Goal: Use online tool/utility: Utilize a website feature to perform a specific function

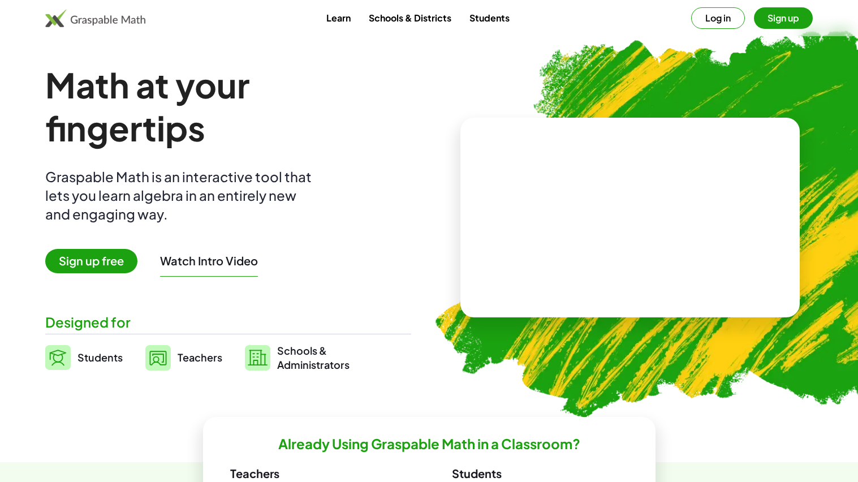
click at [726, 21] on button "Log in" at bounding box center [718, 17] width 54 height 21
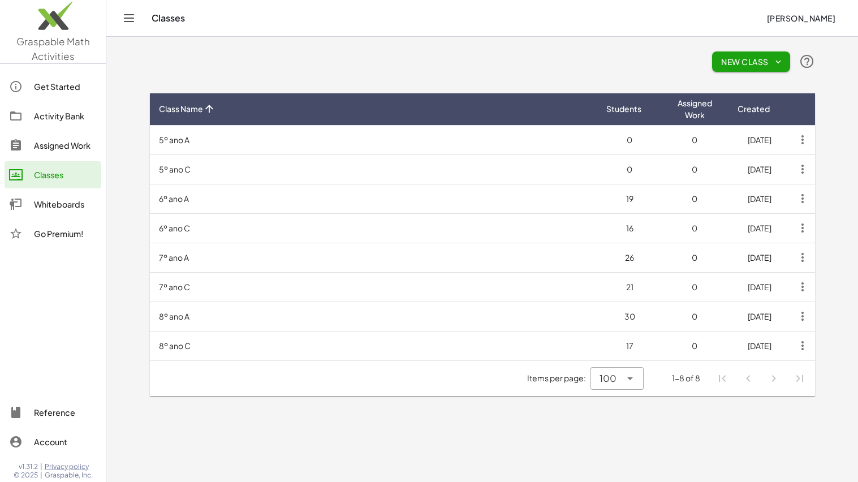
click at [53, 198] on div "Whiteboards" at bounding box center [65, 204] width 63 height 14
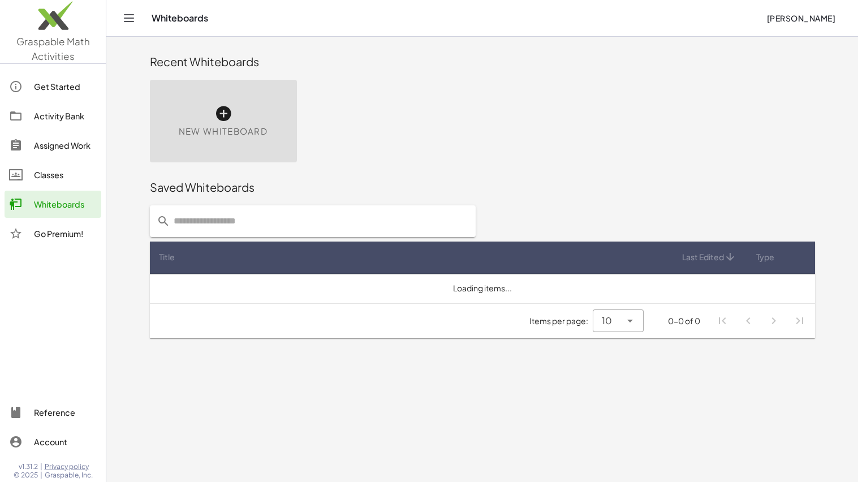
click at [212, 122] on div "New Whiteboard" at bounding box center [223, 121] width 147 height 83
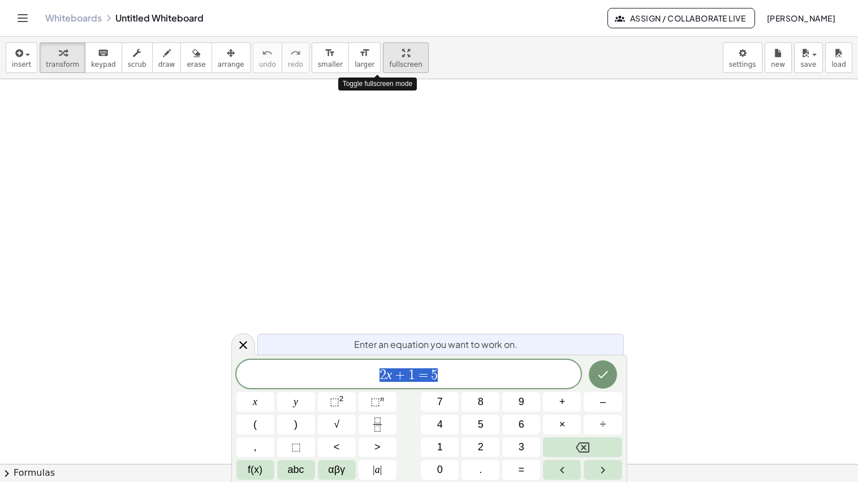
click at [402, 50] on icon "button" at bounding box center [406, 53] width 8 height 14
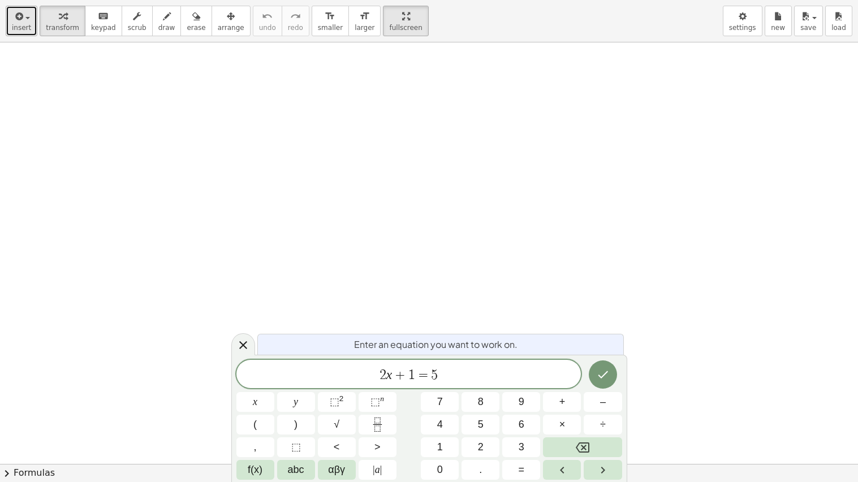
click at [24, 30] on span "insert" at bounding box center [21, 28] width 19 height 8
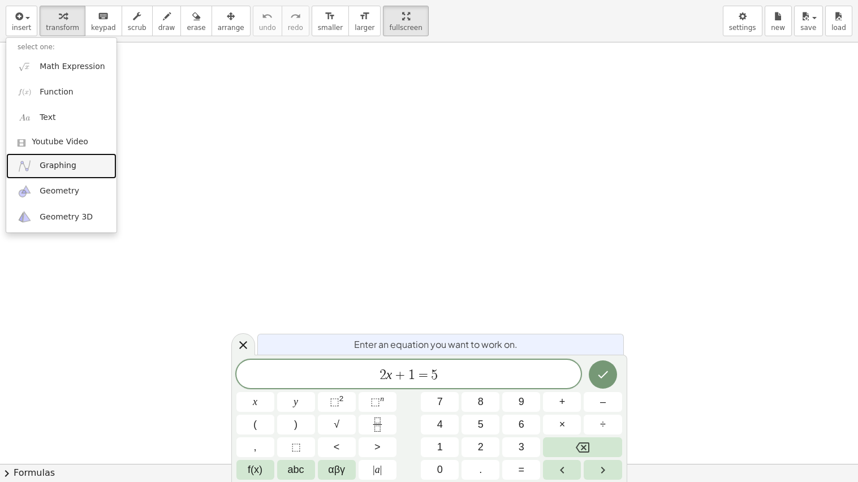
click at [50, 165] on span "Graphing" at bounding box center [58, 165] width 37 height 11
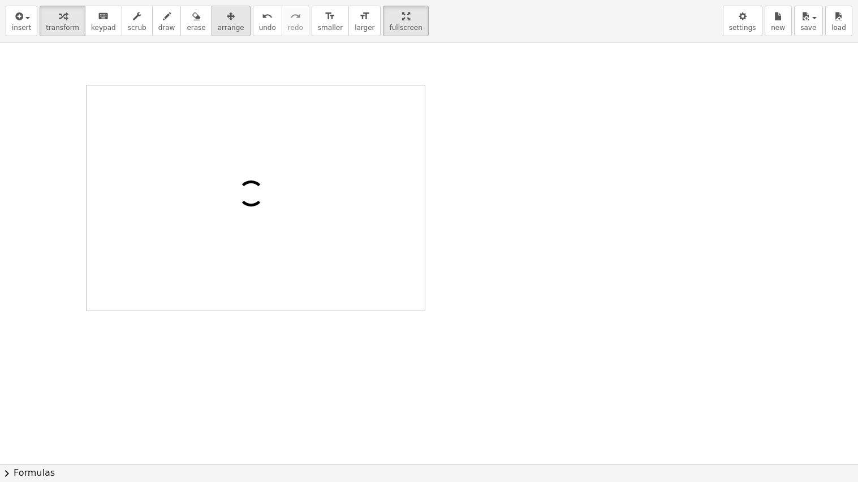
click at [227, 22] on icon "button" at bounding box center [231, 17] width 8 height 14
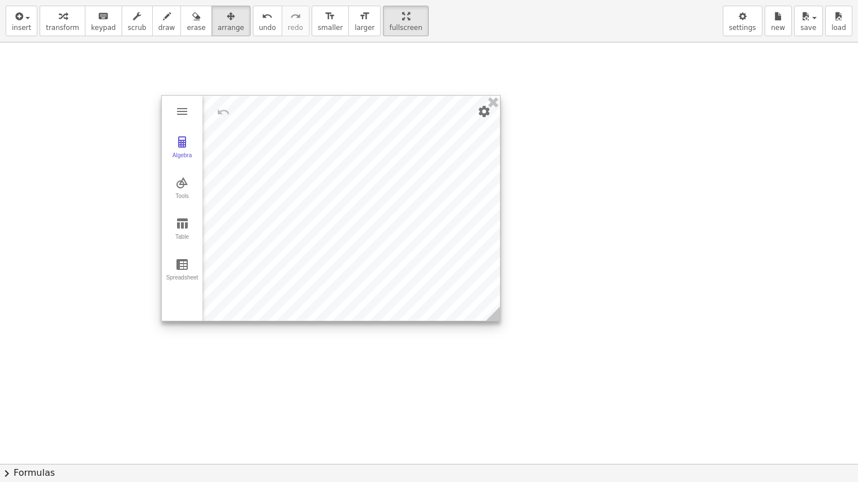
drag, startPoint x: 328, startPoint y: 128, endPoint x: 538, endPoint y: 156, distance: 212.3
click at [500, 156] on div at bounding box center [331, 208] width 338 height 225
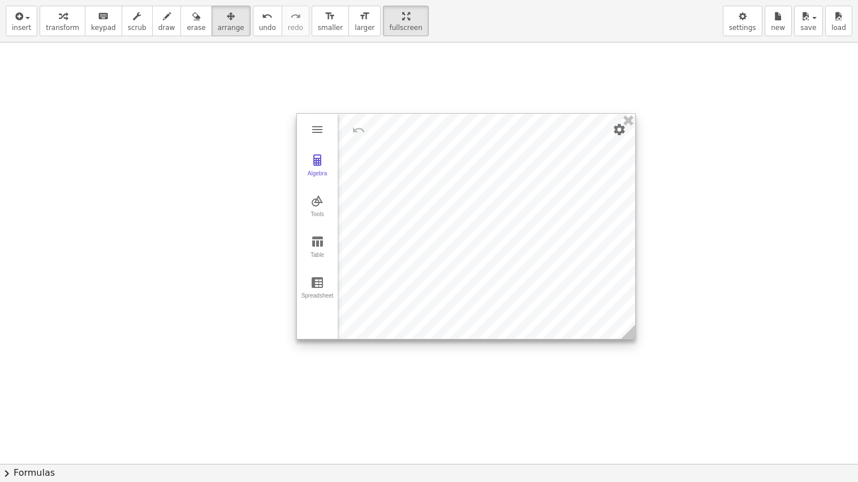
click at [540, 155] on div at bounding box center [466, 226] width 338 height 225
drag, startPoint x: 661, startPoint y: 118, endPoint x: 748, endPoint y: 101, distance: 88.6
click at [748, 101] on div at bounding box center [429, 463] width 858 height 843
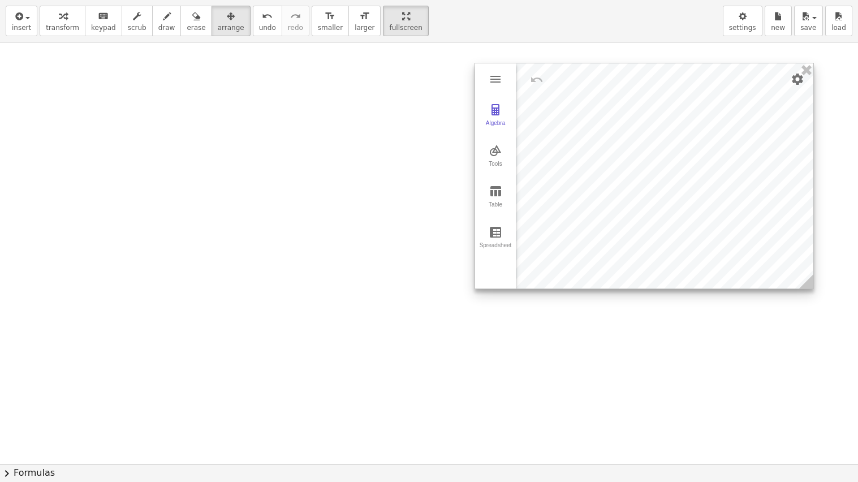
drag, startPoint x: 530, startPoint y: 197, endPoint x: 706, endPoint y: 148, distance: 183.4
click at [706, 148] on div at bounding box center [644, 175] width 338 height 225
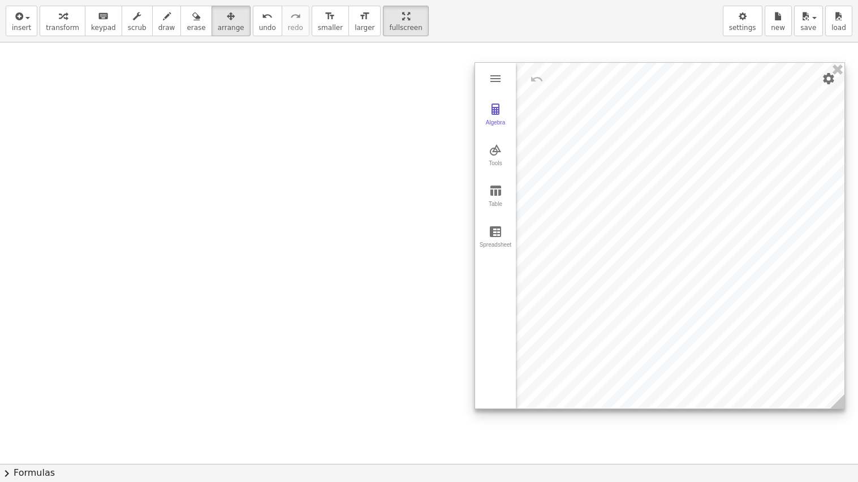
drag, startPoint x: 811, startPoint y: 281, endPoint x: 842, endPoint y: 401, distance: 124.4
click at [842, 401] on icon at bounding box center [837, 401] width 14 height 14
click at [827, 82] on img "Settings" at bounding box center [829, 79] width 14 height 14
click at [735, 178] on li "Settings" at bounding box center [763, 176] width 144 height 18
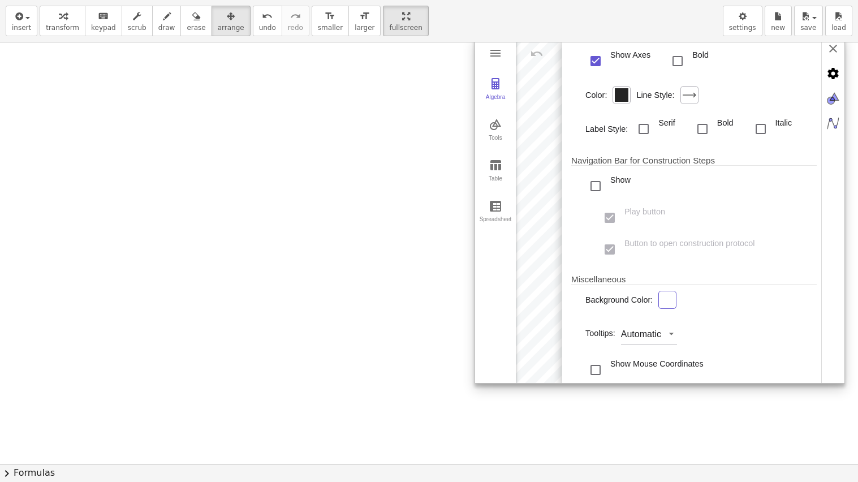
scroll to position [158, 0]
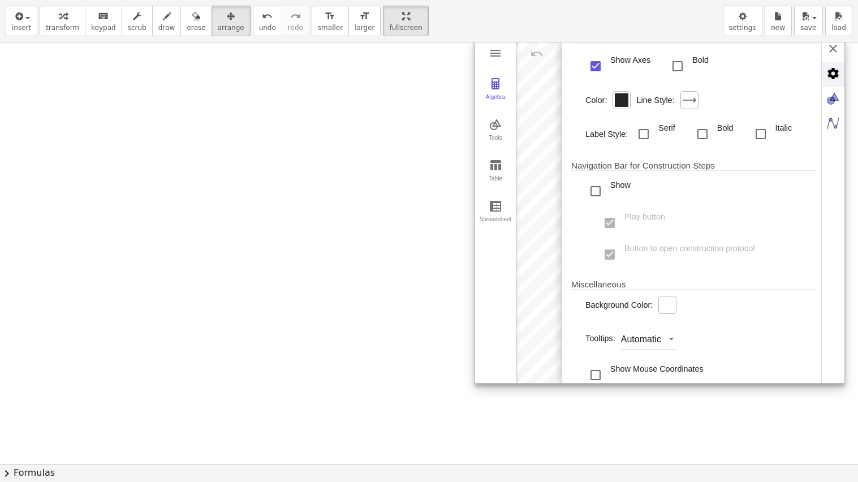
click at [837, 82] on img "Advanced" at bounding box center [833, 73] width 23 height 23
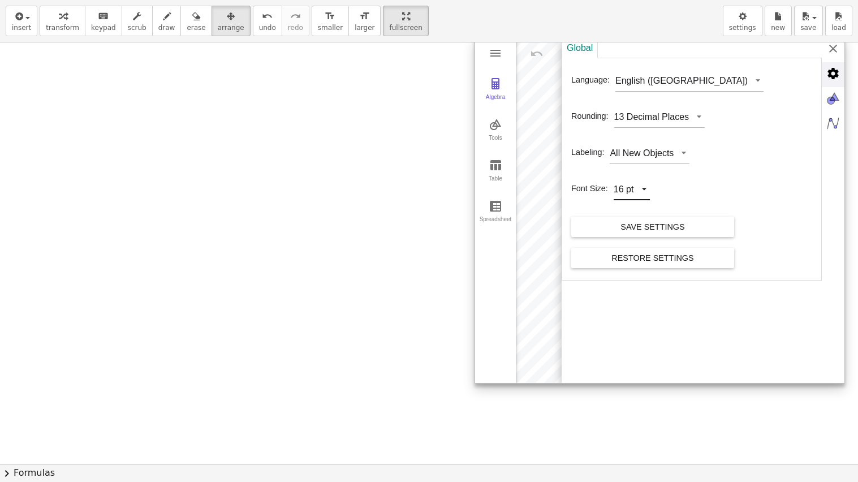
click at [630, 195] on div "Algebra Tools Table Spreadsheet GeoGebra Graphing Calculator Basic Tools Move P…" at bounding box center [660, 210] width 370 height 347
click at [634, 262] on li "28 pt" at bounding box center [638, 263] width 48 height 18
click at [543, 170] on div at bounding box center [659, 210] width 369 height 346
click at [829, 48] on img "Graphing Calculator" at bounding box center [833, 48] width 23 height 23
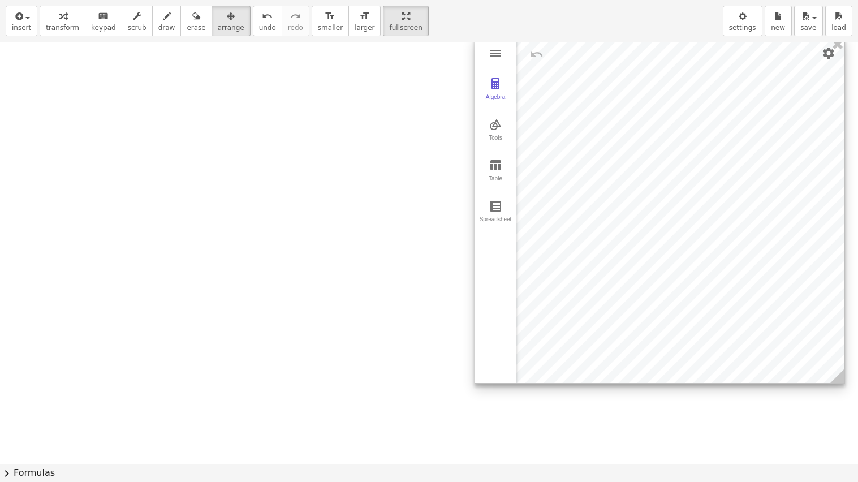
scroll to position [0, 0]
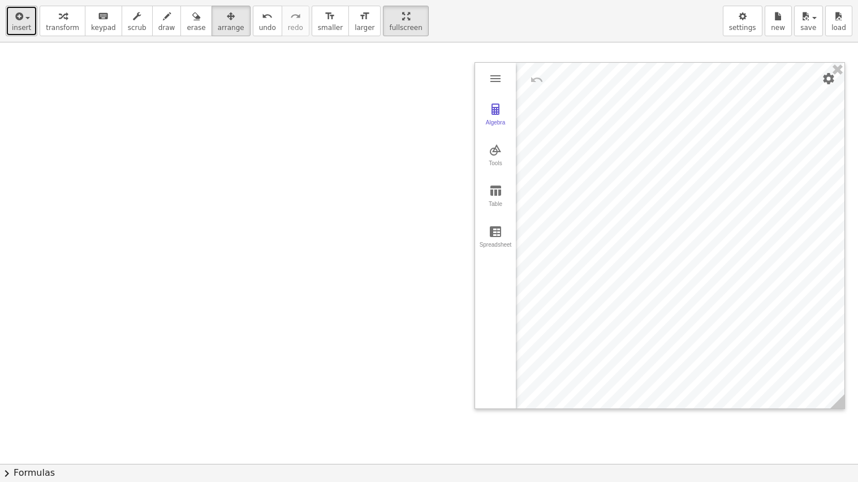
click at [24, 24] on span "insert" at bounding box center [21, 28] width 19 height 8
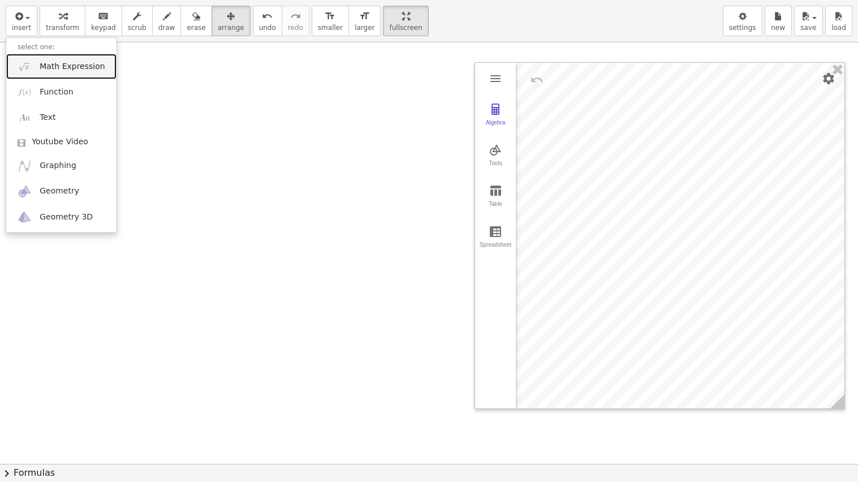
click at [38, 70] on link "Math Expression" at bounding box center [61, 66] width 110 height 25
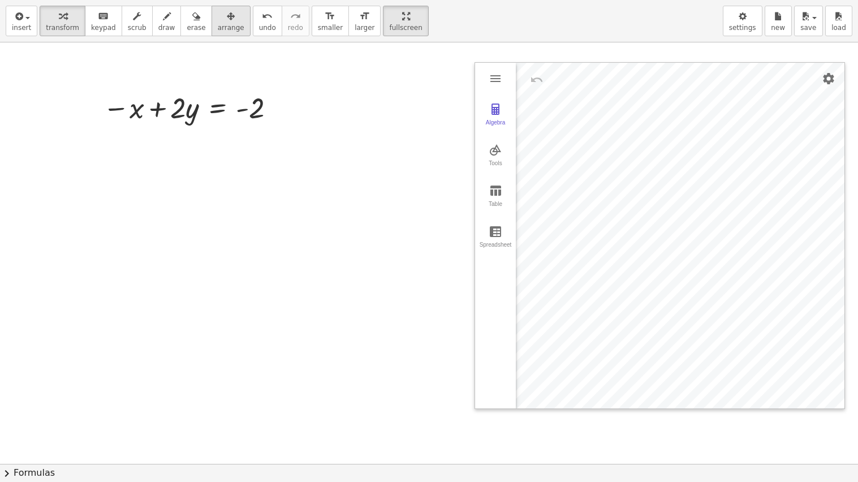
click at [227, 18] on icon "button" at bounding box center [231, 17] width 8 height 14
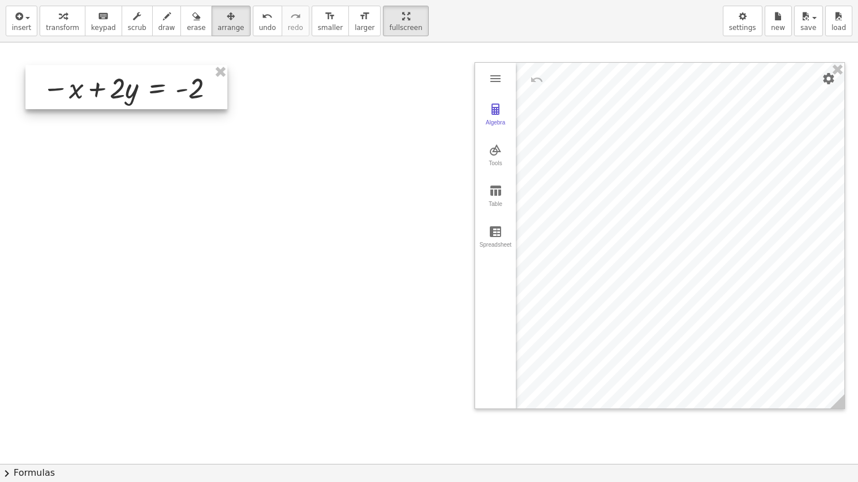
drag, startPoint x: 182, startPoint y: 121, endPoint x: 122, endPoint y: 101, distance: 63.7
click at [122, 101] on div at bounding box center [126, 87] width 202 height 44
click at [8, 10] on button "insert" at bounding box center [22, 21] width 32 height 31
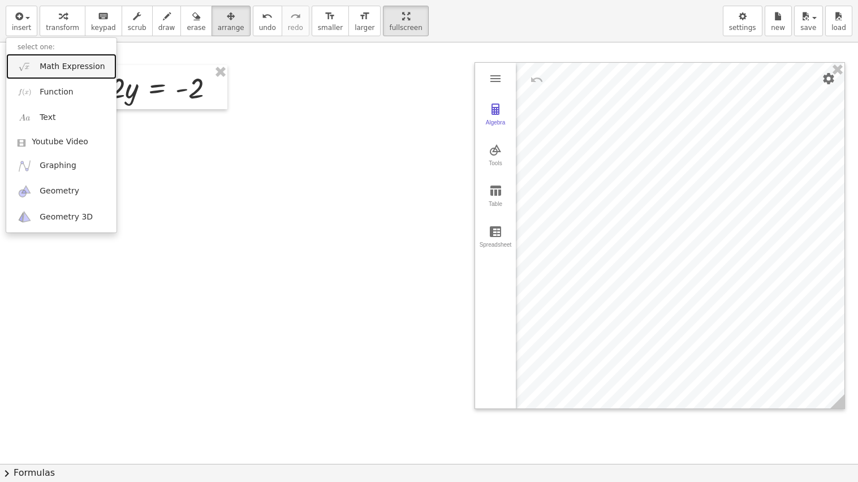
click at [40, 63] on span "Math Expression" at bounding box center [72, 66] width 65 height 11
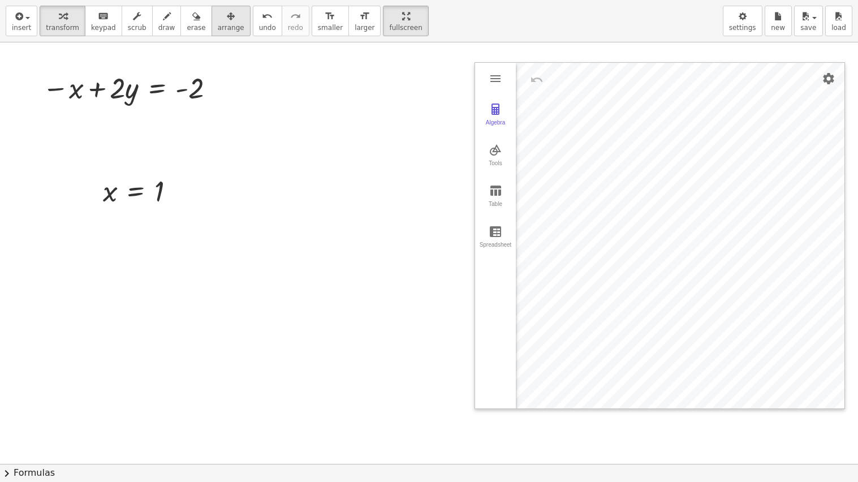
click at [227, 15] on icon "button" at bounding box center [231, 17] width 8 height 14
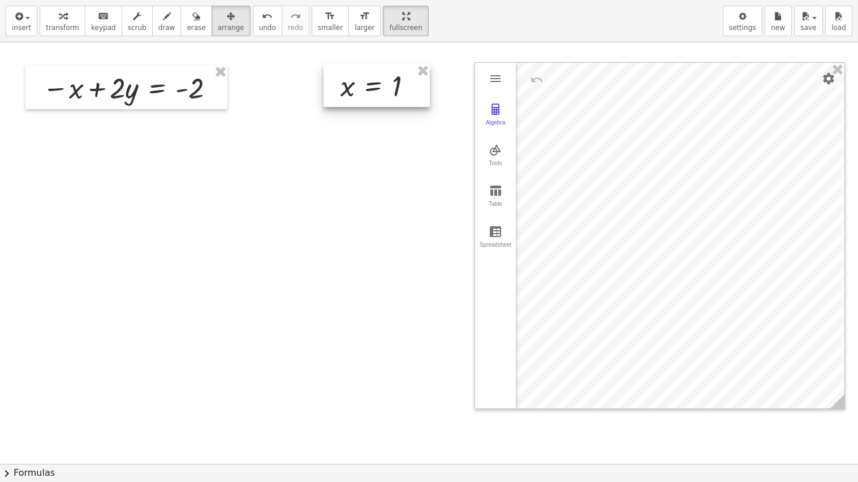
drag, startPoint x: 136, startPoint y: 180, endPoint x: 373, endPoint y: 75, distance: 259.3
click at [373, 75] on div at bounding box center [377, 85] width 106 height 43
click at [59, 20] on icon "button" at bounding box center [63, 17] width 8 height 14
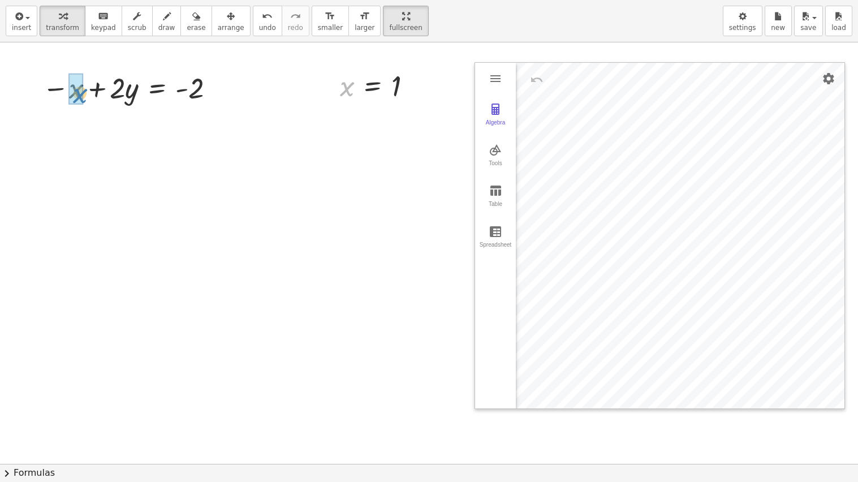
drag, startPoint x: 342, startPoint y: 92, endPoint x: 75, endPoint y: 99, distance: 267.1
drag, startPoint x: 79, startPoint y: 131, endPoint x: 232, endPoint y: 129, distance: 153.3
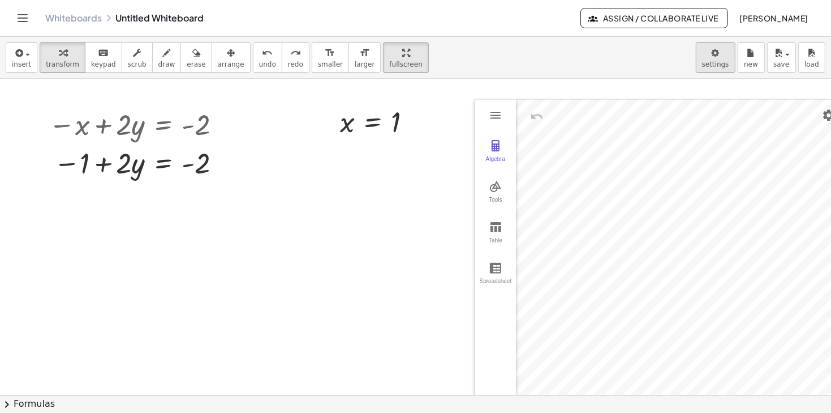
click at [723, 59] on body "Graspable Math Activities Get Started Activity Bank Assigned Work Classes White…" at bounding box center [415, 206] width 831 height 413
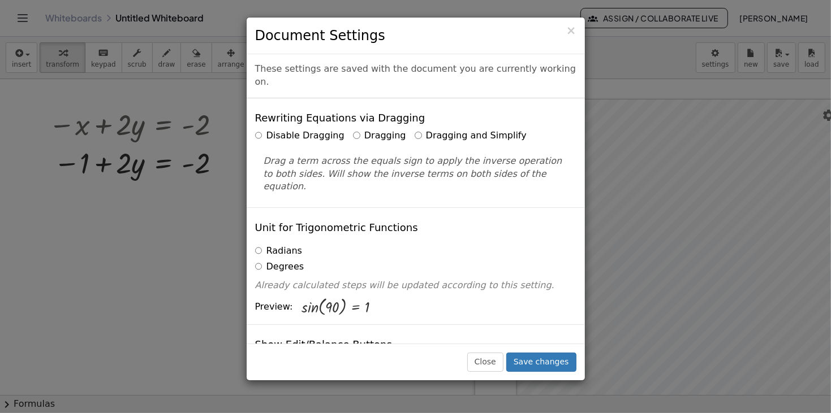
click at [465, 130] on label "Dragging and Simplify" at bounding box center [471, 136] width 112 height 13
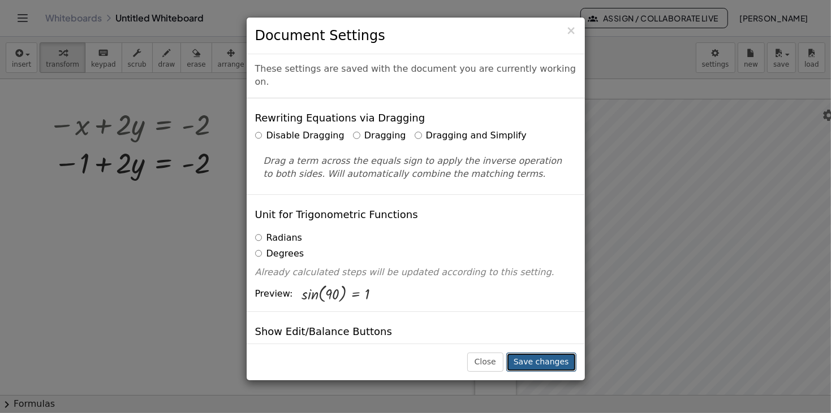
click at [516, 365] on button "Save changes" at bounding box center [541, 362] width 70 height 19
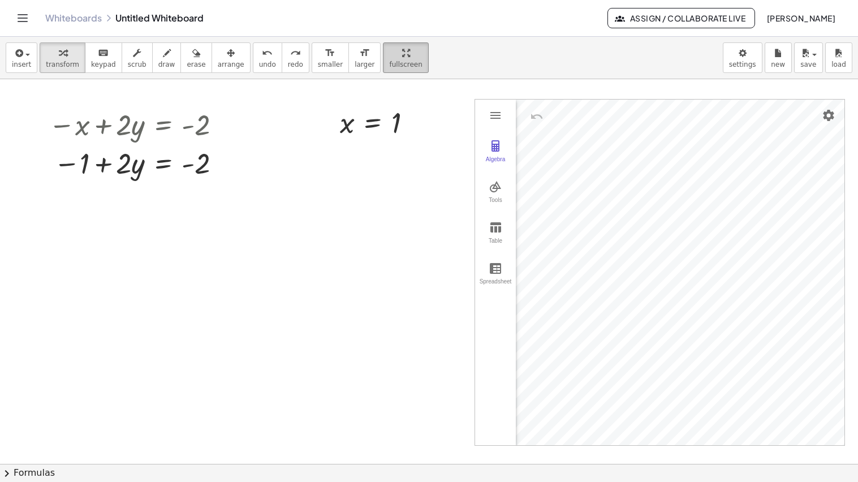
click at [395, 58] on button "fullscreen" at bounding box center [405, 57] width 45 height 31
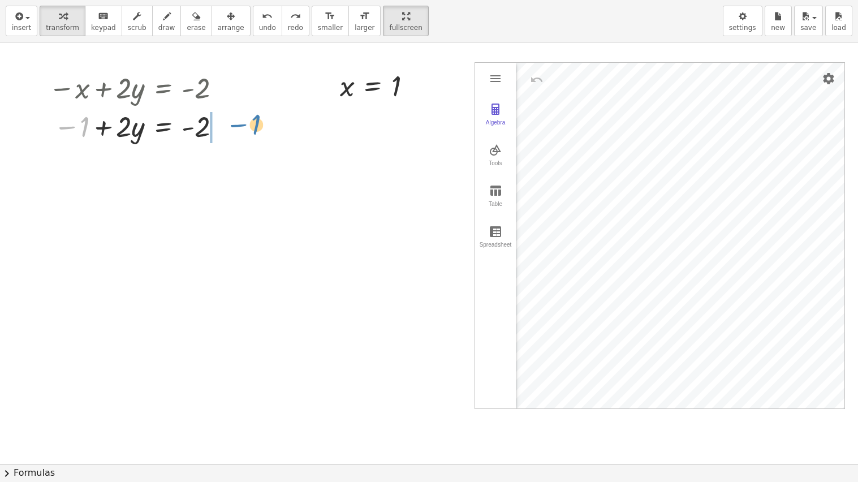
drag, startPoint x: 80, startPoint y: 129, endPoint x: 250, endPoint y: 128, distance: 170.3
click at [228, 167] on div at bounding box center [162, 164] width 238 height 38
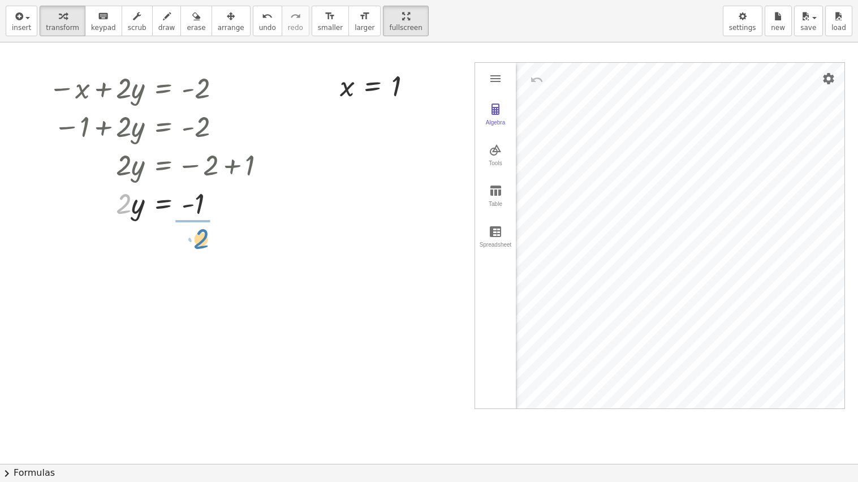
drag, startPoint x: 123, startPoint y: 205, endPoint x: 199, endPoint y: 240, distance: 83.3
click at [501, 113] on img "Graphing Calculator" at bounding box center [496, 109] width 14 height 14
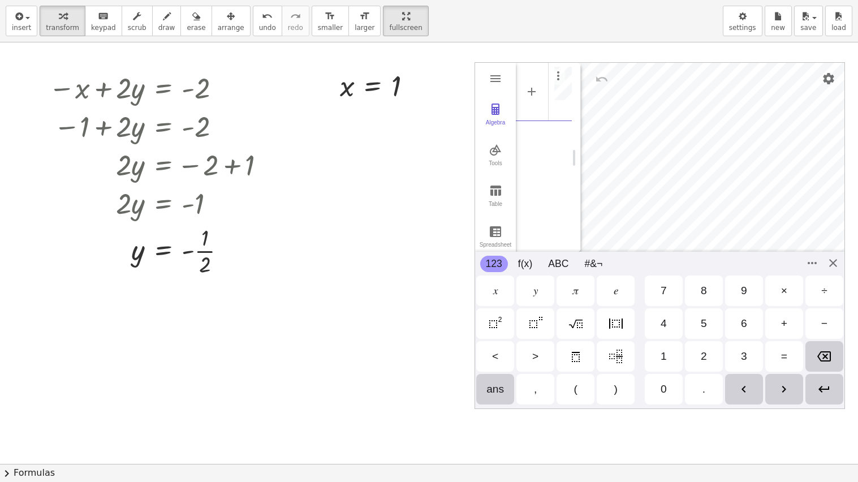
scroll to position [0, 7]
click at [833, 262] on div "Algebra Tools Table Spreadsheet A = (1, -0.5) GeoGebra Graphing Calculator Basi…" at bounding box center [660, 235] width 370 height 347
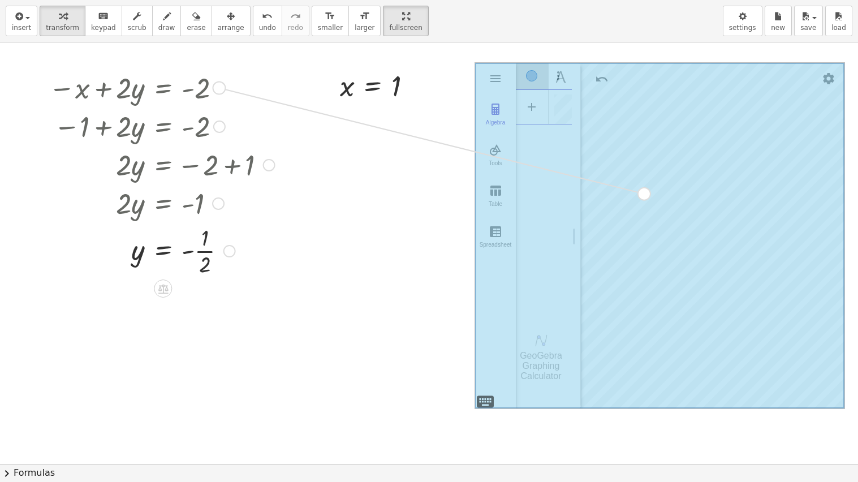
drag, startPoint x: 217, startPoint y: 91, endPoint x: 644, endPoint y: 197, distance: 440.1
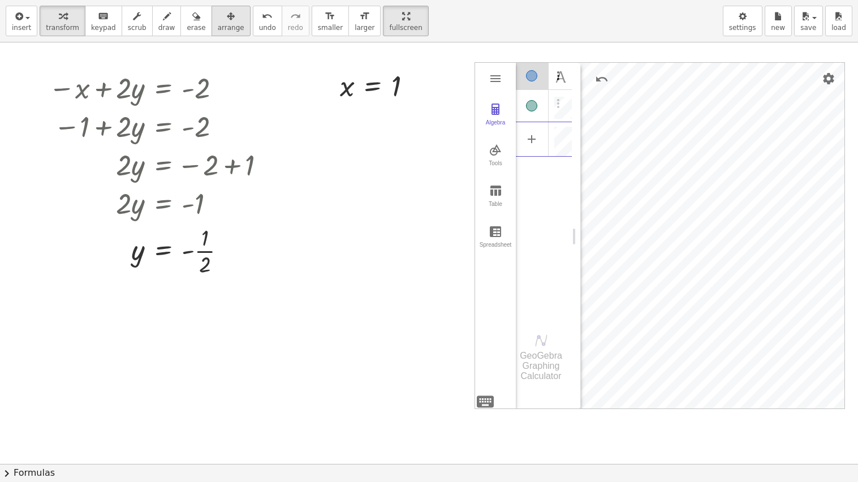
click at [218, 31] on span "arrange" at bounding box center [231, 28] width 27 height 8
drag, startPoint x: 469, startPoint y: 276, endPoint x: 430, endPoint y: 305, distance: 48.9
click at [430, 305] on div at bounding box center [429, 463] width 858 height 843
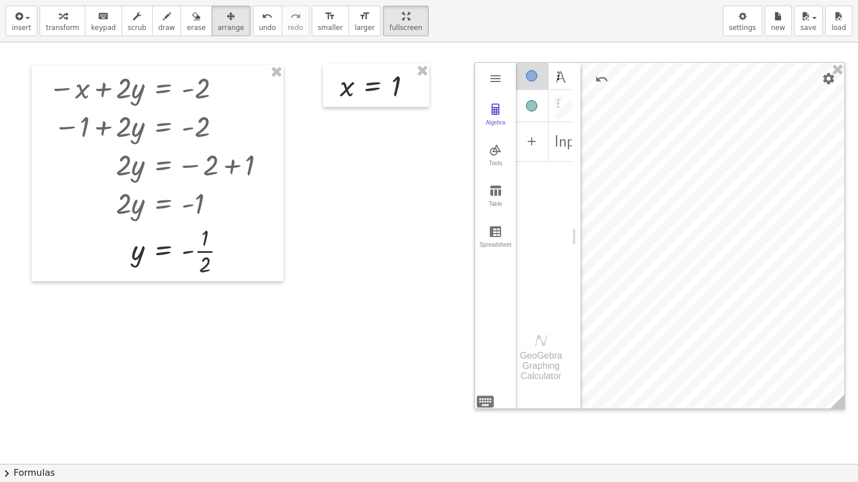
drag, startPoint x: 496, startPoint y: 294, endPoint x: 450, endPoint y: 290, distance: 46.0
click at [450, 290] on div "Algebra Tools Table Spreadsheet A = (1, -0.5) Input… GeoGebra Graphing Calculat…" at bounding box center [429, 463] width 858 height 843
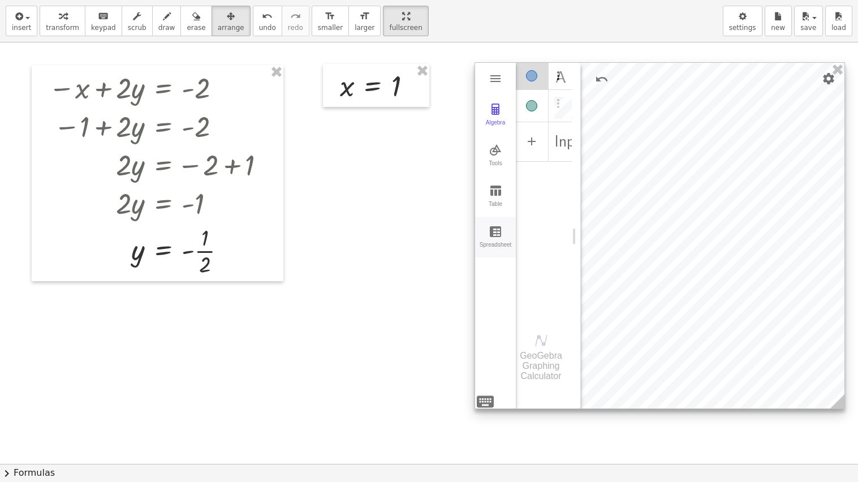
drag, startPoint x: 540, startPoint y: 217, endPoint x: 499, endPoint y: 231, distance: 42.6
click at [499, 231] on div "Algebra Tools Table Spreadsheet A = (1, -0.5) Input… GeoGebra Graphing Calculat…" at bounding box center [523, 236] width 97 height 347
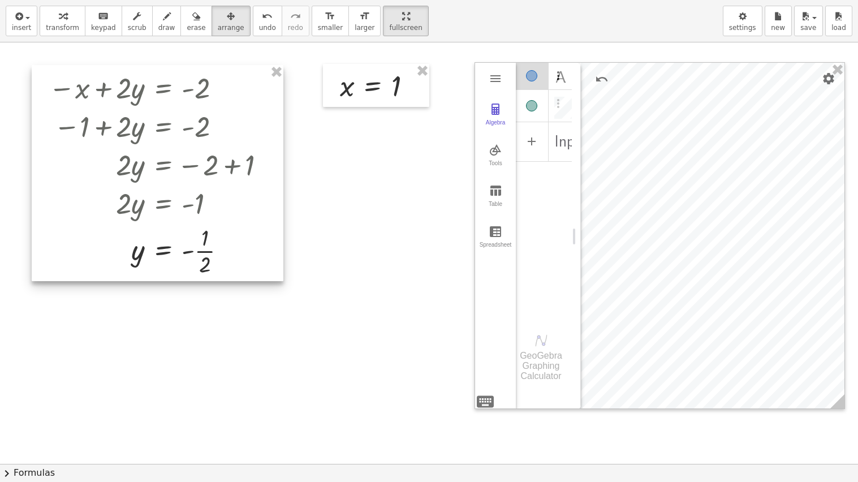
click at [222, 170] on div at bounding box center [158, 173] width 252 height 216
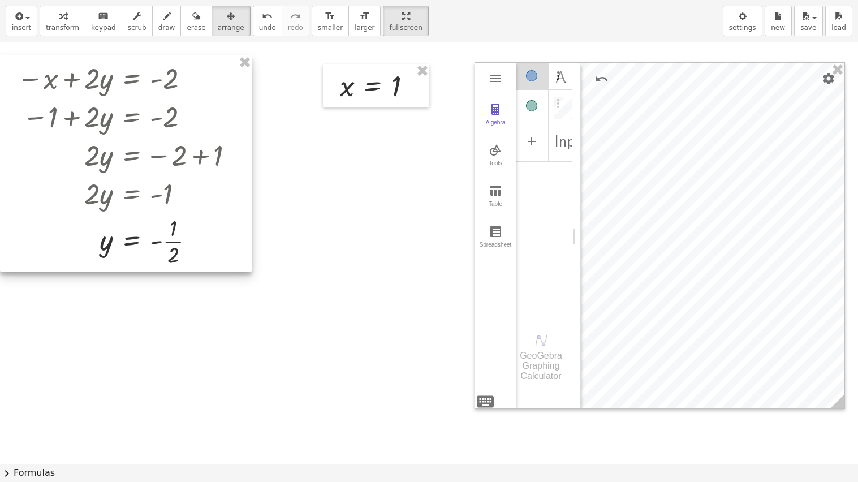
drag, startPoint x: 222, startPoint y: 170, endPoint x: 181, endPoint y: 161, distance: 41.8
click at [181, 161] on div at bounding box center [126, 163] width 252 height 216
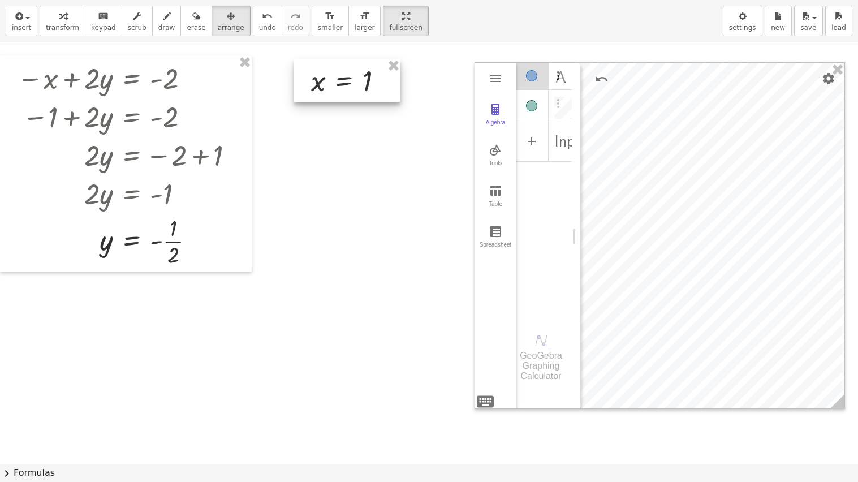
drag, startPoint x: 332, startPoint y: 70, endPoint x: 303, endPoint y: 65, distance: 29.3
click at [303, 65] on div at bounding box center [347, 80] width 106 height 43
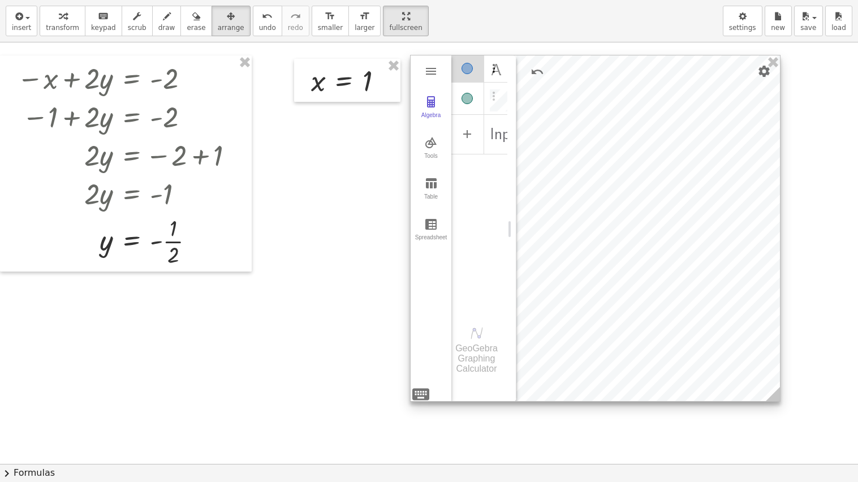
drag, startPoint x: 707, startPoint y: 311, endPoint x: 643, endPoint y: 304, distance: 64.9
click at [643, 304] on div at bounding box center [595, 228] width 369 height 346
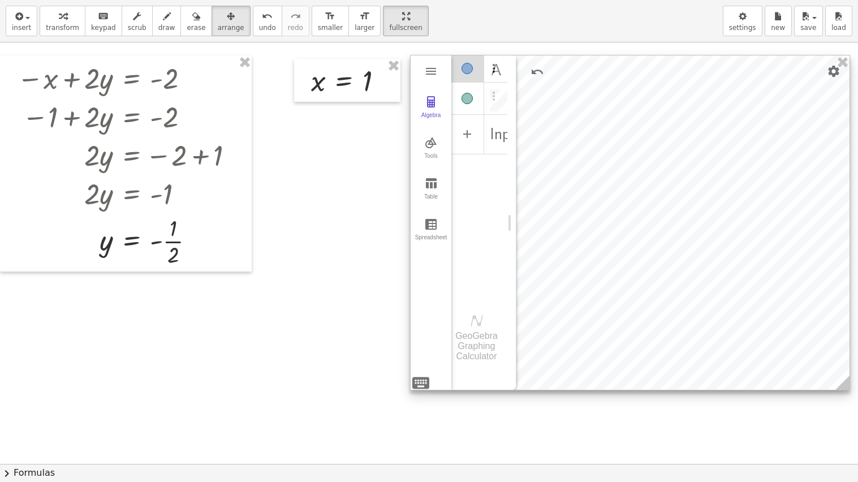
drag, startPoint x: 777, startPoint y: 393, endPoint x: 847, endPoint y: 381, distance: 70.5
click at [847, 381] on icon at bounding box center [842, 383] width 14 height 14
drag, startPoint x: 511, startPoint y: 223, endPoint x: 594, endPoint y: 221, distance: 83.2
click at [594, 221] on div "Graphing Calculator" at bounding box center [595, 222] width 9 height 334
drag, startPoint x: 594, startPoint y: 218, endPoint x: 430, endPoint y: 234, distance: 164.7
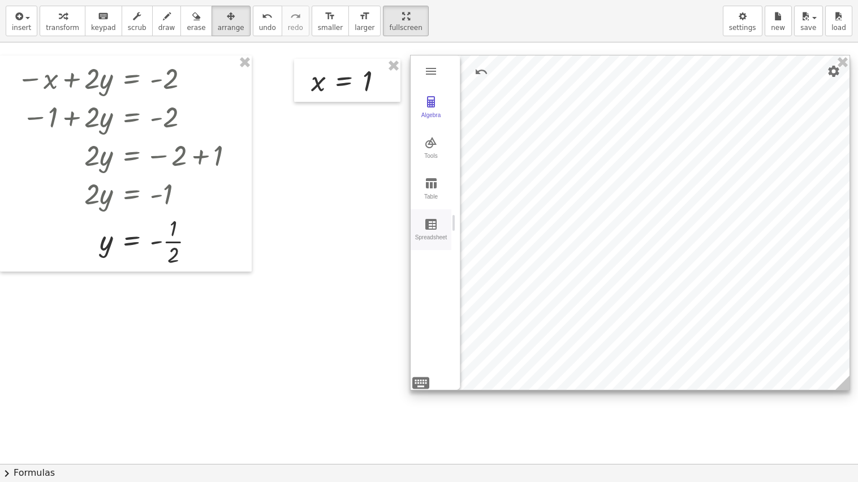
click at [430, 234] on div "Algebra Tools Table Spreadsheet A = (0.8, -0.5) Input… GeoGebra Graphing Calcul…" at bounding box center [630, 222] width 439 height 334
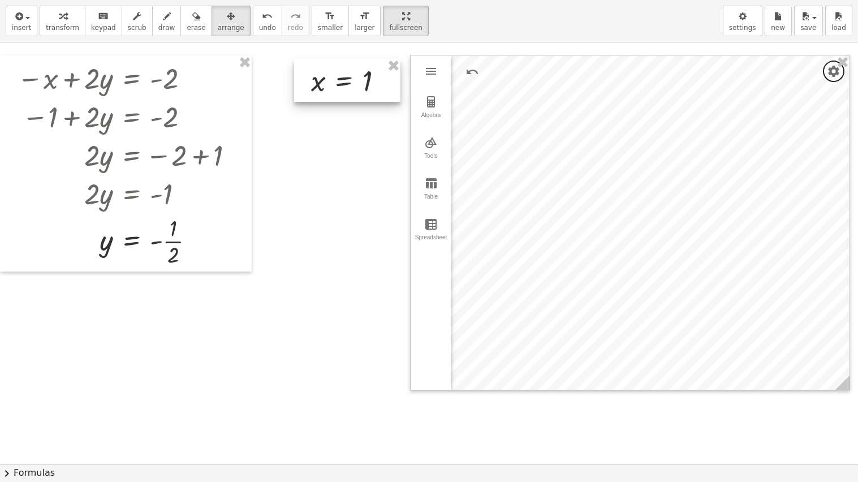
click at [366, 85] on div at bounding box center [347, 80] width 106 height 43
click at [128, 28] on span "scrub" at bounding box center [137, 28] width 19 height 8
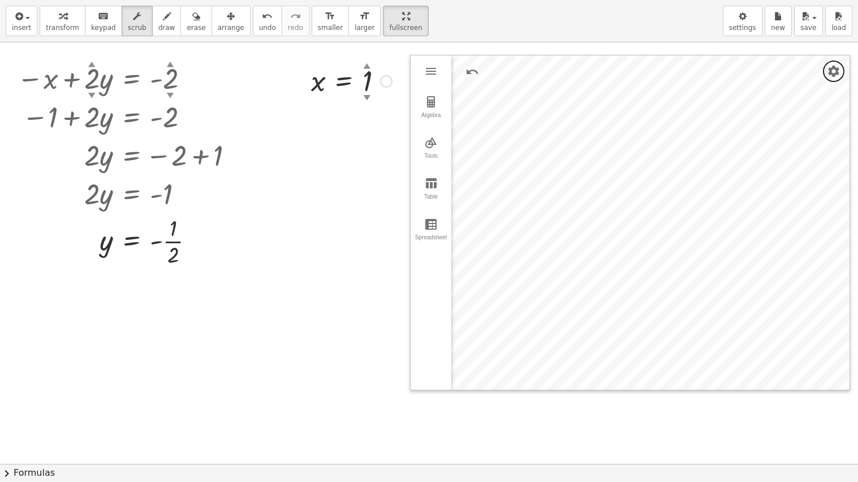
click at [367, 68] on div "▲" at bounding box center [367, 66] width 7 height 10
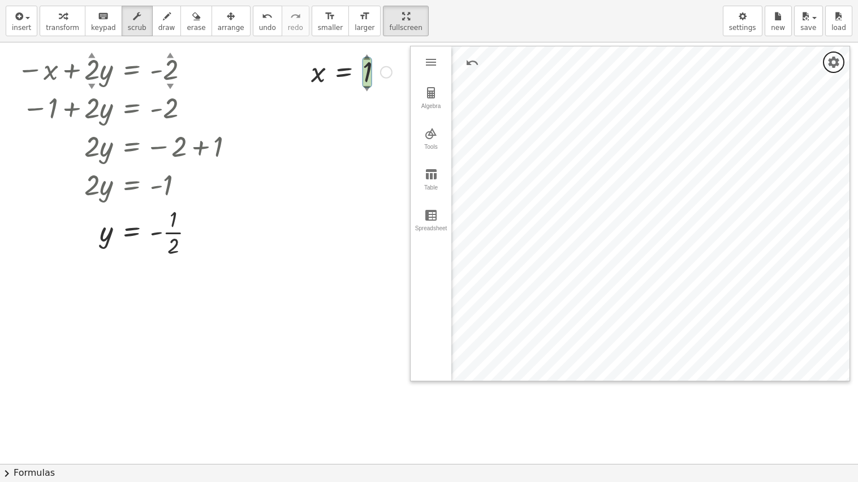
scroll to position [0, 0]
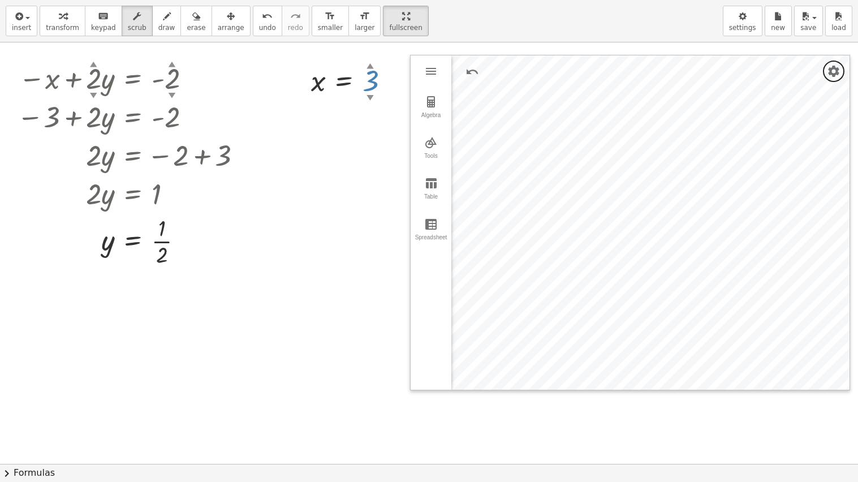
drag, startPoint x: 367, startPoint y: 86, endPoint x: 368, endPoint y: 68, distance: 17.5
click at [344, 81] on div "x = 3 ▲ ▼" at bounding box center [344, 81] width 0 height 0
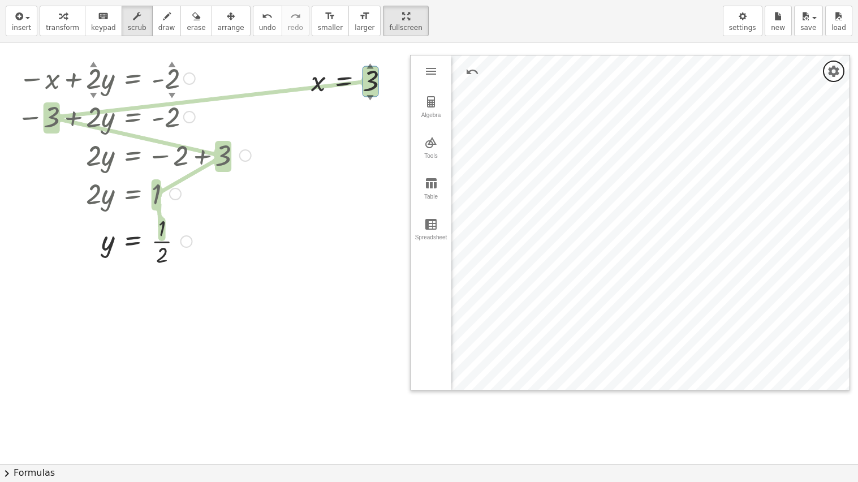
click at [192, 252] on div at bounding box center [127, 240] width 232 height 57
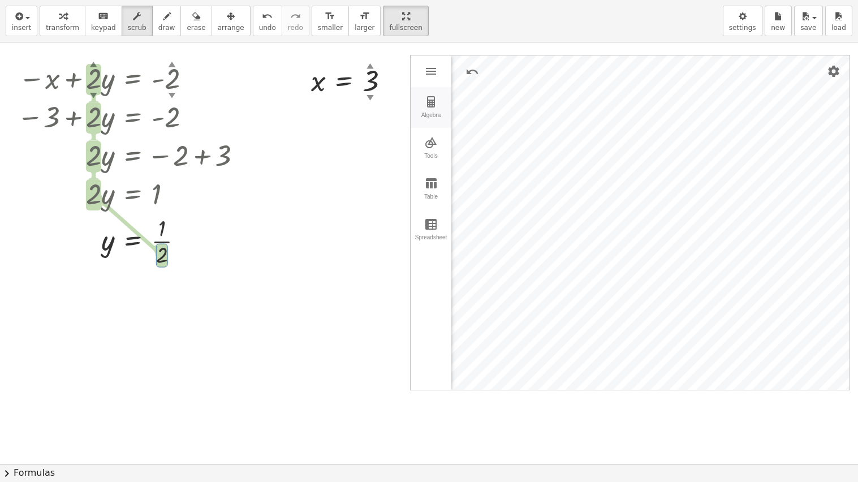
click at [432, 104] on img "Graphing Calculator" at bounding box center [431, 102] width 14 height 14
click at [540, 132] on div "Input…" at bounding box center [538, 134] width 174 height 39
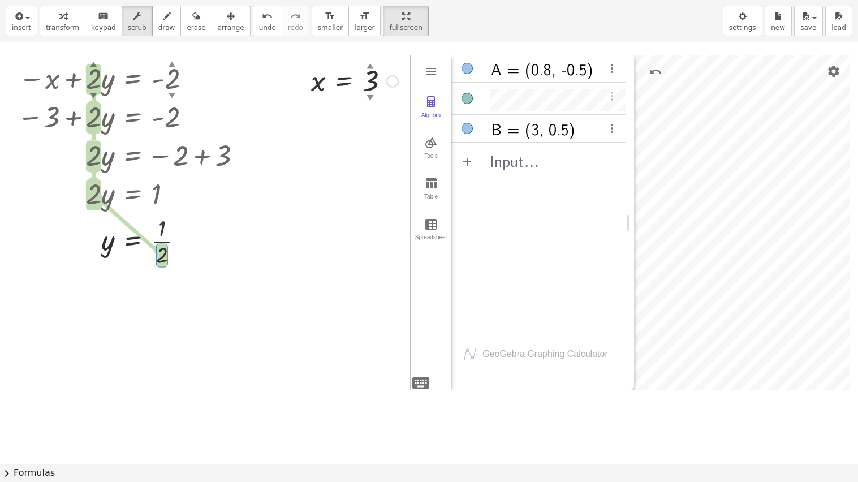
click at [362, 84] on div at bounding box center [354, 80] width 98 height 37
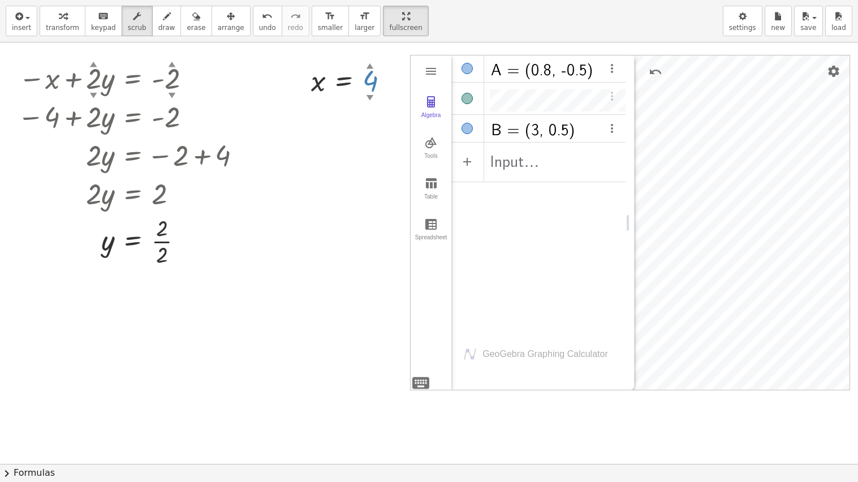
drag, startPoint x: 371, startPoint y: 79, endPoint x: 373, endPoint y: 67, distance: 12.0
click at [344, 81] on div "x = 4 ▲ ▼" at bounding box center [344, 81] width 0 height 0
click at [158, 243] on div at bounding box center [134, 240] width 244 height 57
click at [161, 243] on div at bounding box center [134, 240] width 244 height 57
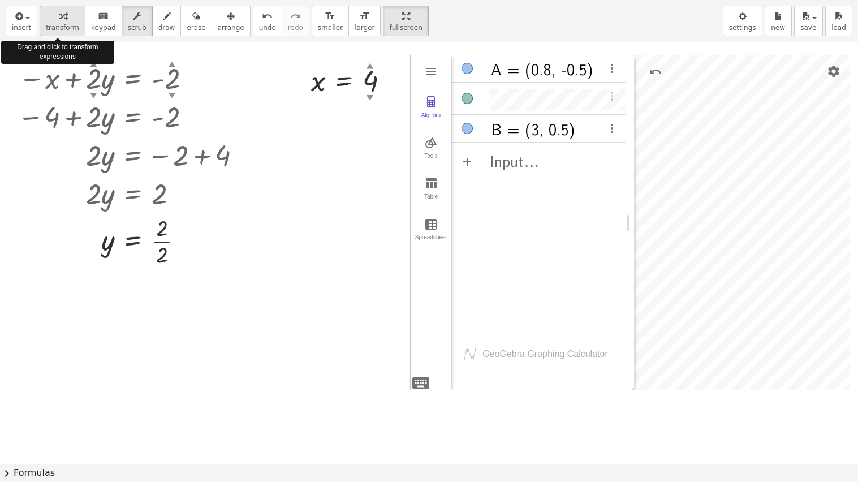
click at [66, 28] on span "transform" at bounding box center [62, 28] width 33 height 8
click at [164, 245] on div at bounding box center [134, 240] width 244 height 57
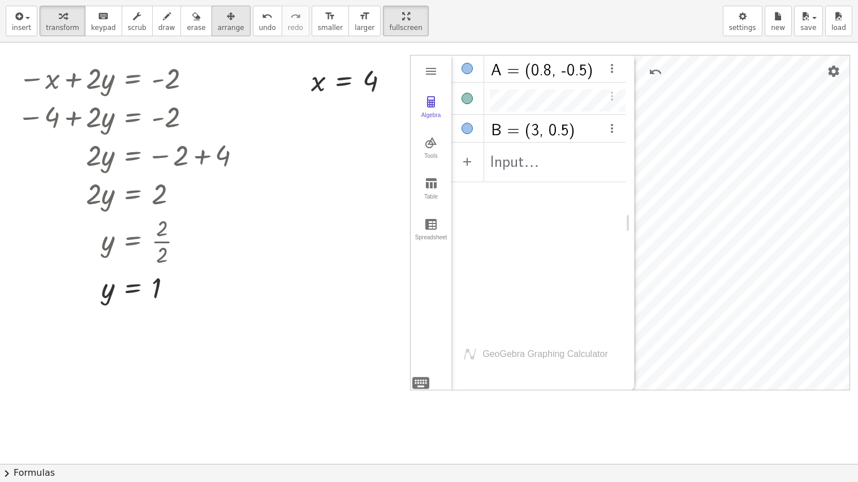
click at [224, 28] on span "arrange" at bounding box center [231, 28] width 27 height 8
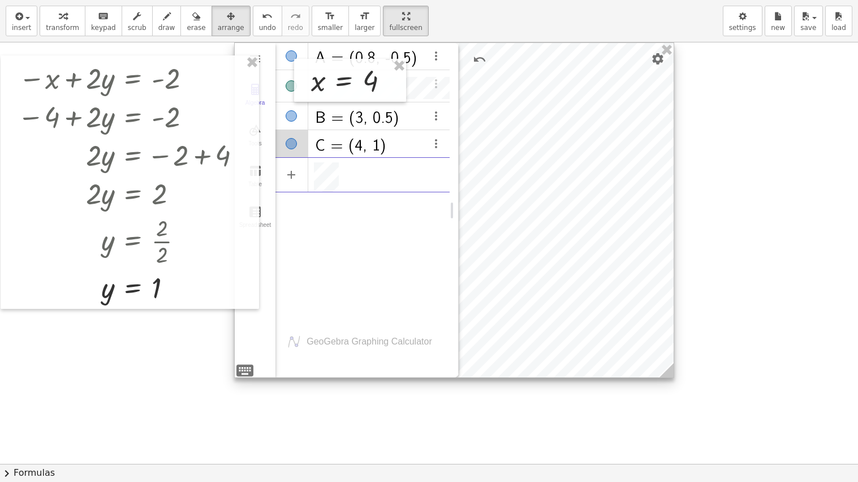
drag, startPoint x: 792, startPoint y: 285, endPoint x: 613, endPoint y: 218, distance: 191.3
click at [613, 218] on div at bounding box center [454, 210] width 439 height 334
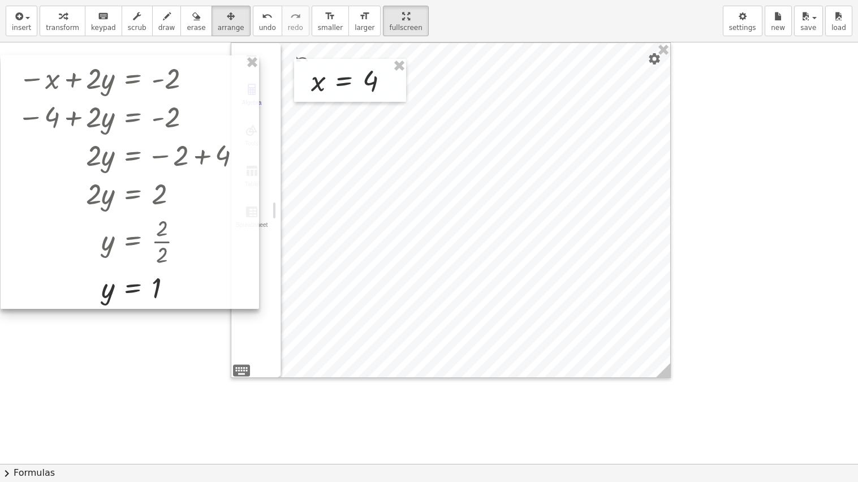
drag, startPoint x: 448, startPoint y: 202, endPoint x: 475, endPoint y: 234, distance: 41.4
click at [256, 230] on div "Algebra Tools Table Spreadsheet A = (0.8, -0.5) B = (3, 0.5) C = (4, 1) Input… …" at bounding box center [429, 463] width 858 height 843
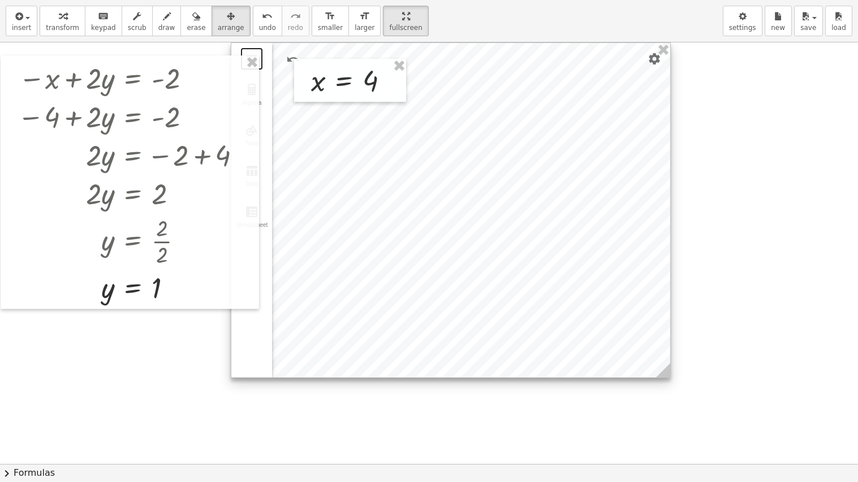
click at [609, 249] on div at bounding box center [450, 210] width 439 height 334
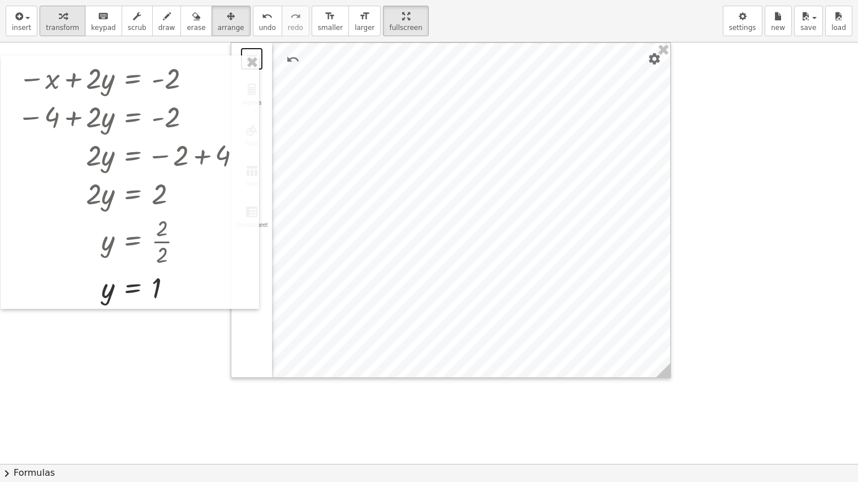
click at [61, 17] on icon "button" at bounding box center [63, 17] width 8 height 14
click at [186, 80] on div at bounding box center [189, 78] width 12 height 12
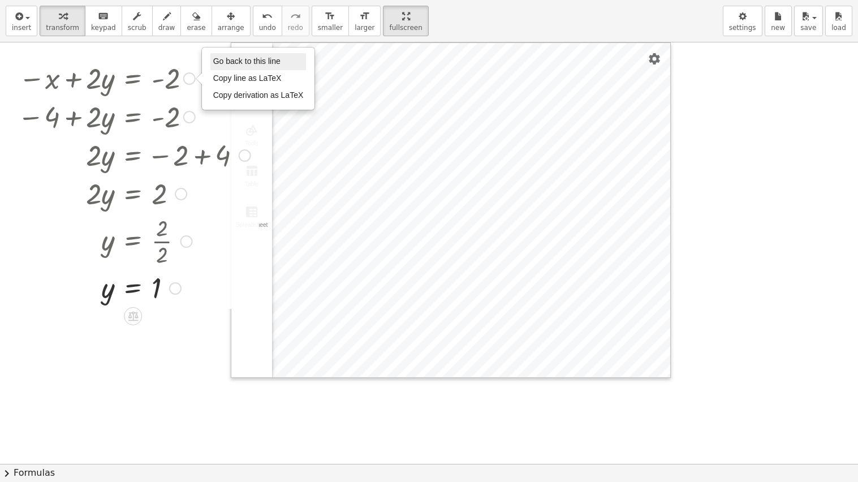
click at [225, 63] on span "Go back to this line" at bounding box center [246, 61] width 67 height 9
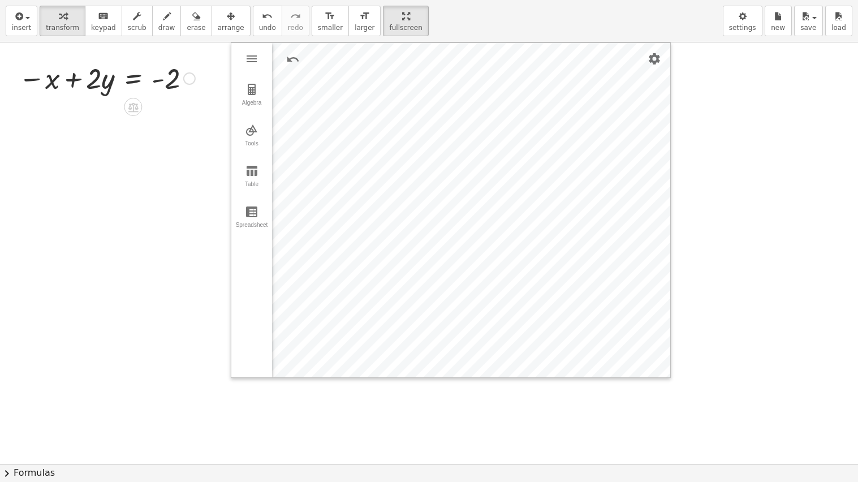
click at [185, 81] on div "Go back to this line Copy line as LaTeX Copy derivation as LaTeX" at bounding box center [189, 78] width 12 height 12
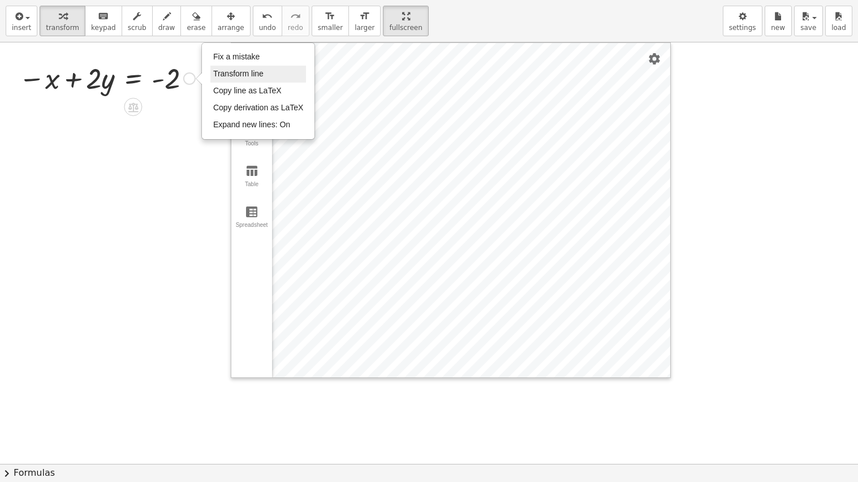
click at [234, 77] on span "Transform line" at bounding box center [238, 73] width 50 height 9
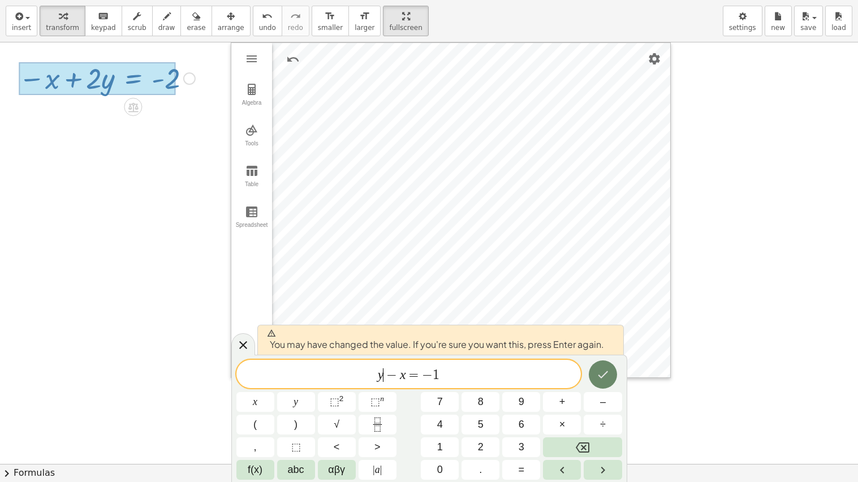
click at [607, 371] on icon "Done" at bounding box center [603, 375] width 14 height 14
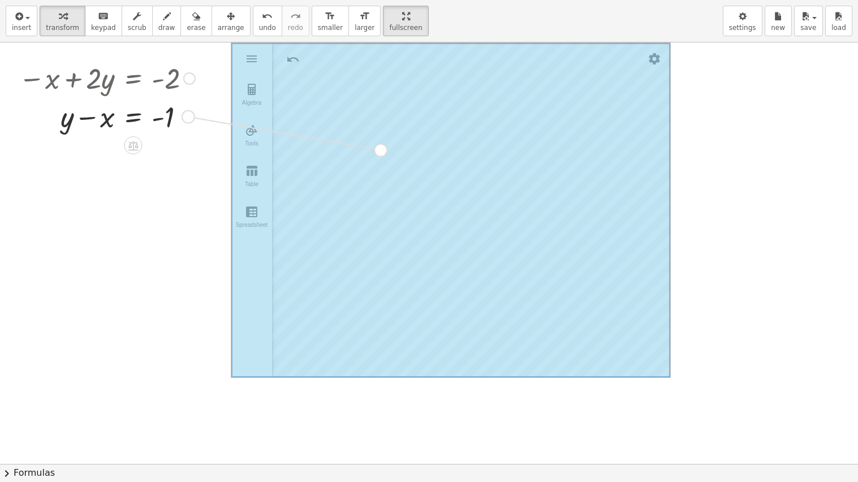
drag, startPoint x: 186, startPoint y: 118, endPoint x: 381, endPoint y: 152, distance: 198.6
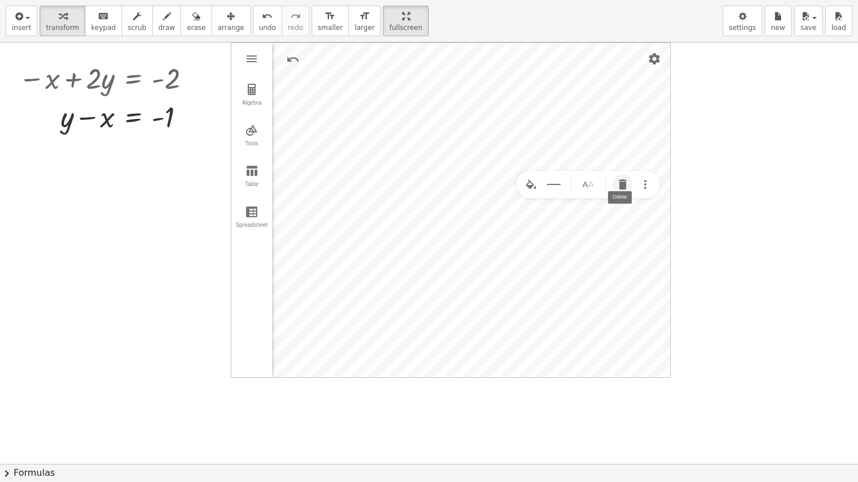
click at [619, 179] on img "Delete" at bounding box center [623, 185] width 14 height 14
